Goal: Task Accomplishment & Management: Manage account settings

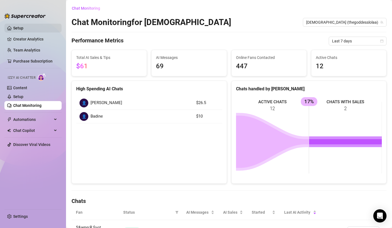
click at [23, 30] on link "Setup" at bounding box center [18, 28] width 10 height 4
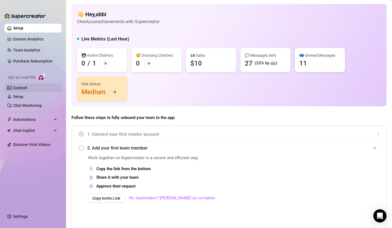
click at [27, 89] on link "Content" at bounding box center [20, 88] width 14 height 4
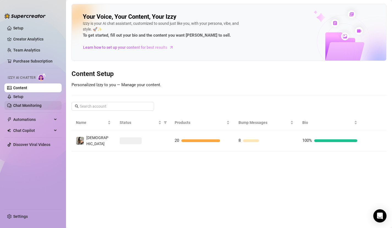
click at [29, 107] on link "Chat Monitoring" at bounding box center [27, 105] width 28 height 4
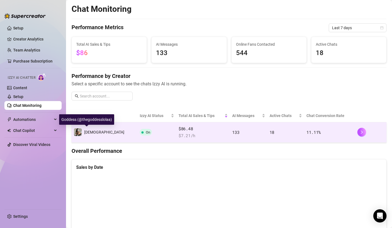
click at [98, 134] on span "[DEMOGRAPHIC_DATA]" at bounding box center [104, 132] width 40 height 4
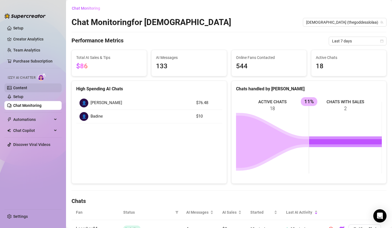
click at [27, 88] on link "Content" at bounding box center [20, 88] width 14 height 4
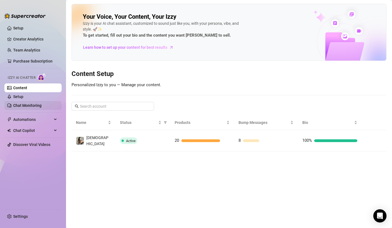
click at [42, 104] on link "Chat Monitoring" at bounding box center [27, 105] width 28 height 4
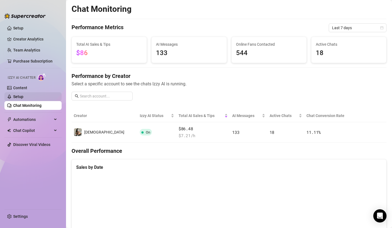
click at [23, 99] on link "Setup" at bounding box center [18, 96] width 10 height 4
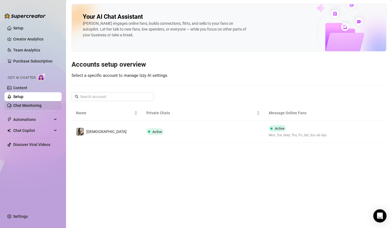
click at [37, 106] on link "Chat Monitoring" at bounding box center [27, 105] width 28 height 4
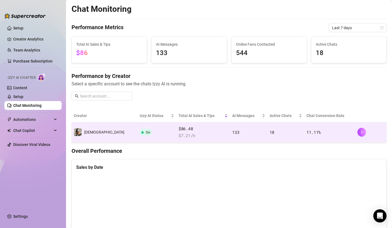
click at [138, 132] on td "On" at bounding box center [157, 132] width 39 height 20
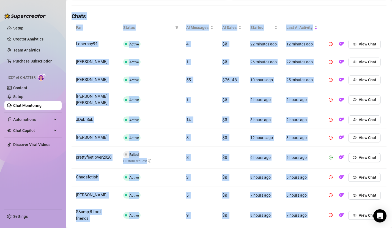
drag, startPoint x: 142, startPoint y: 137, endPoint x: 135, endPoint y: 231, distance: 94.7
click at [135, 228] on html "Setup Creator Analytics Team Analytics Purchase Subscription Izzy AI Chatter Co…" at bounding box center [196, 114] width 392 height 228
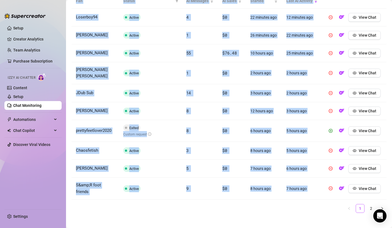
click at [298, 221] on main "Chat Monitoring Chat Monitoring for Goddess Goddess (thegoddesslolaa) Performan…" at bounding box center [229, 11] width 326 height 445
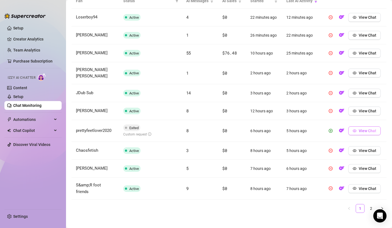
click at [362, 126] on button "View Chat" at bounding box center [364, 130] width 32 height 9
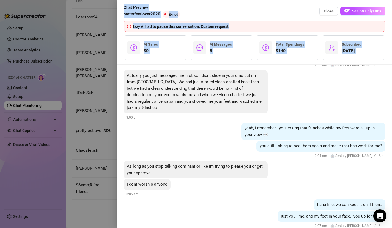
scroll to position [686, 0]
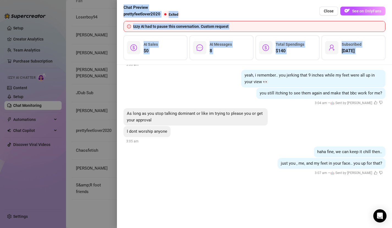
drag, startPoint x: 325, startPoint y: 164, endPoint x: 303, endPoint y: 230, distance: 69.7
click at [303, 228] on html "Setup Creator Analytics Team Analytics Purchase Subscription Izzy AI Chatter Co…" at bounding box center [196, 114] width 392 height 228
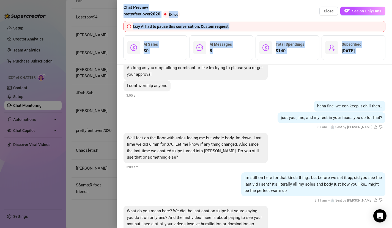
scroll to position [706, 0]
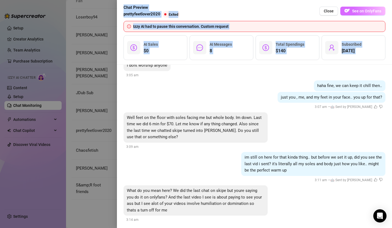
click at [362, 12] on span "See on OnlyFans" at bounding box center [366, 11] width 29 height 4
click at [328, 12] on span "Close" at bounding box center [329, 11] width 10 height 4
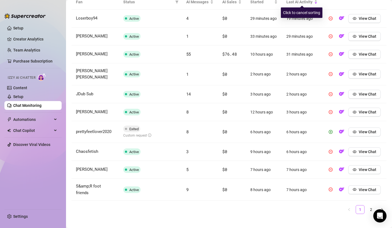
scroll to position [213, 0]
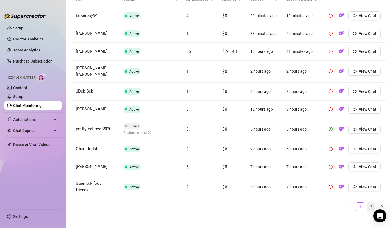
click at [369, 203] on link "2" at bounding box center [371, 207] width 8 height 8
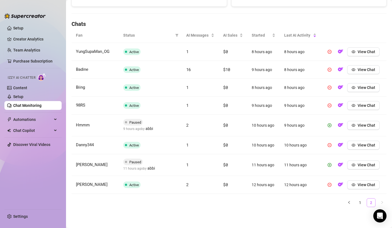
scroll to position [177, 0]
click at [371, 203] on link "2" at bounding box center [371, 202] width 8 height 8
click at [363, 204] on link "1" at bounding box center [360, 202] width 8 height 8
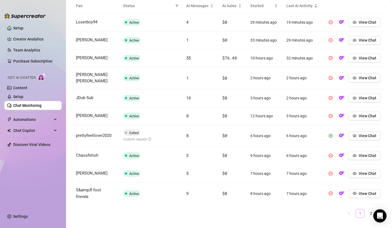
scroll to position [210, 0]
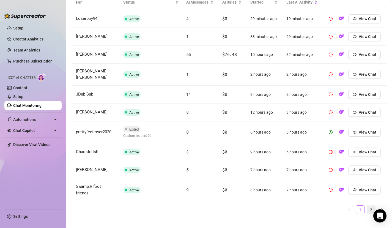
click at [370, 206] on link "2" at bounding box center [371, 210] width 8 height 8
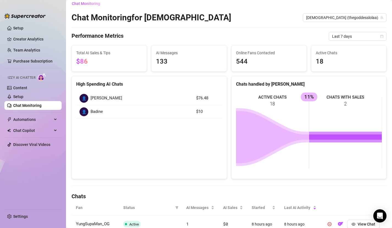
scroll to position [0, 0]
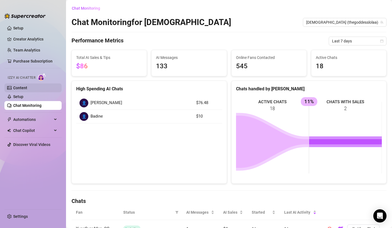
click at [27, 90] on link "Content" at bounding box center [20, 88] width 14 height 4
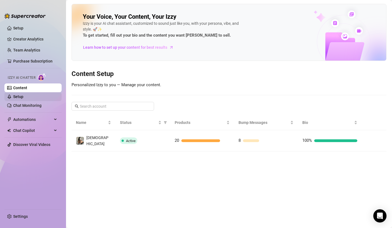
click at [23, 96] on link "Setup" at bounding box center [18, 96] width 10 height 4
